Goal: Task Accomplishment & Management: Manage account settings

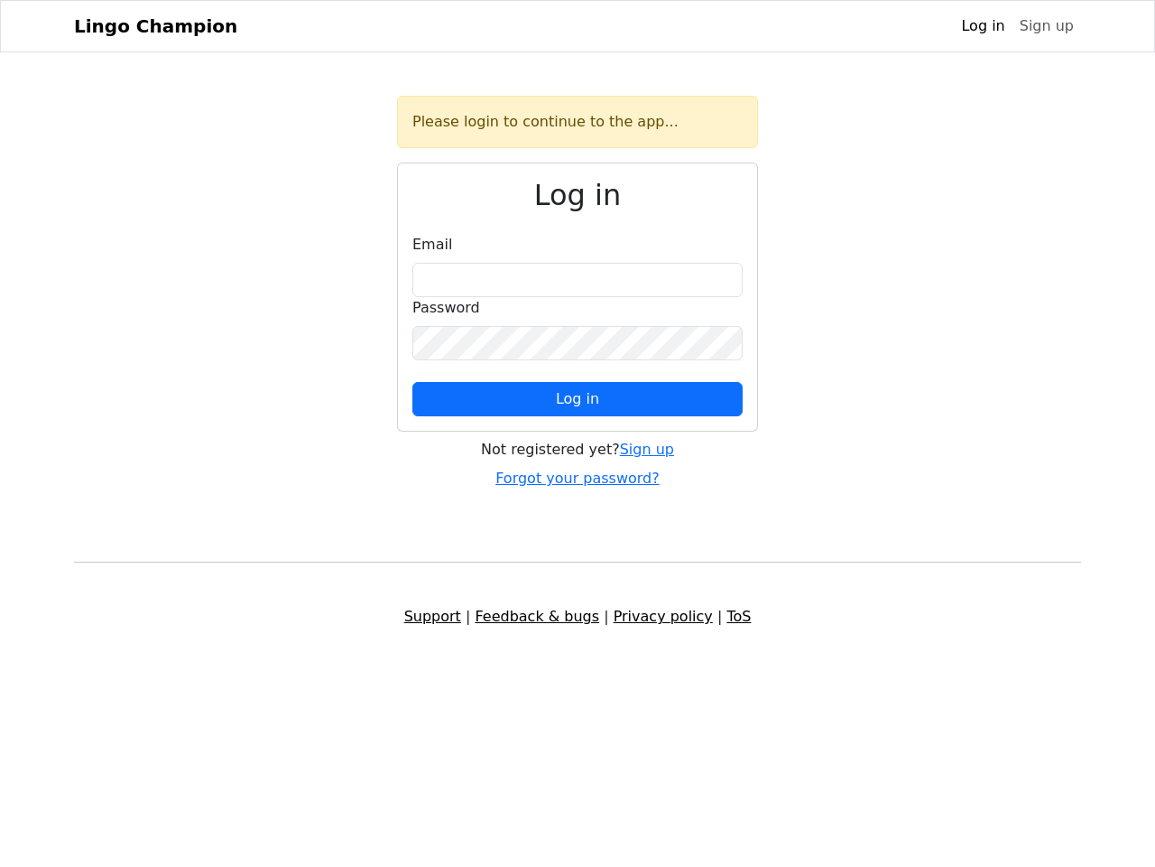
click at [578, 399] on span "Log in" at bounding box center [577, 398] width 43 height 17
